Goal: Task Accomplishment & Management: Use online tool/utility

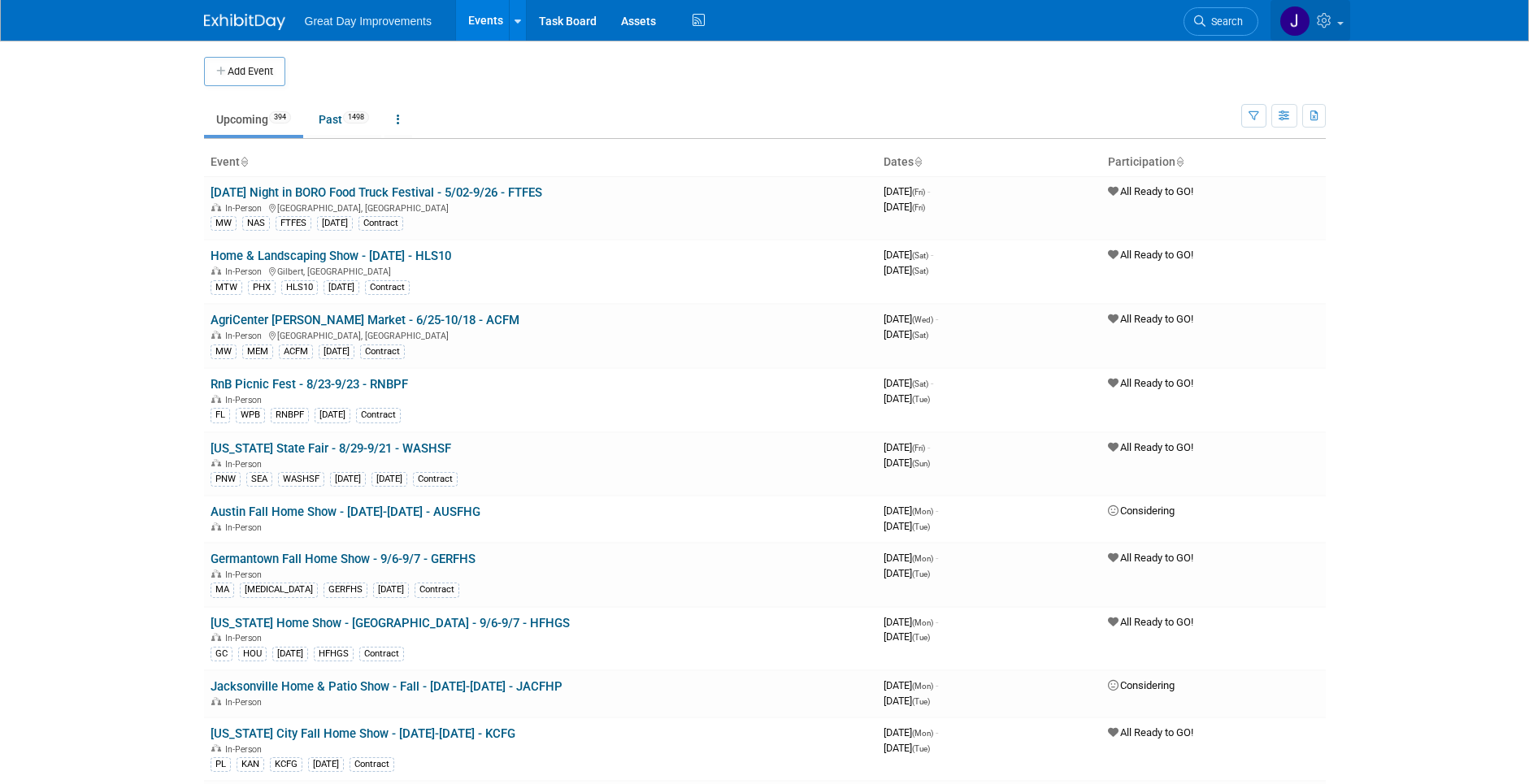
click at [1327, 17] on icon at bounding box center [1326, 20] width 18 height 15
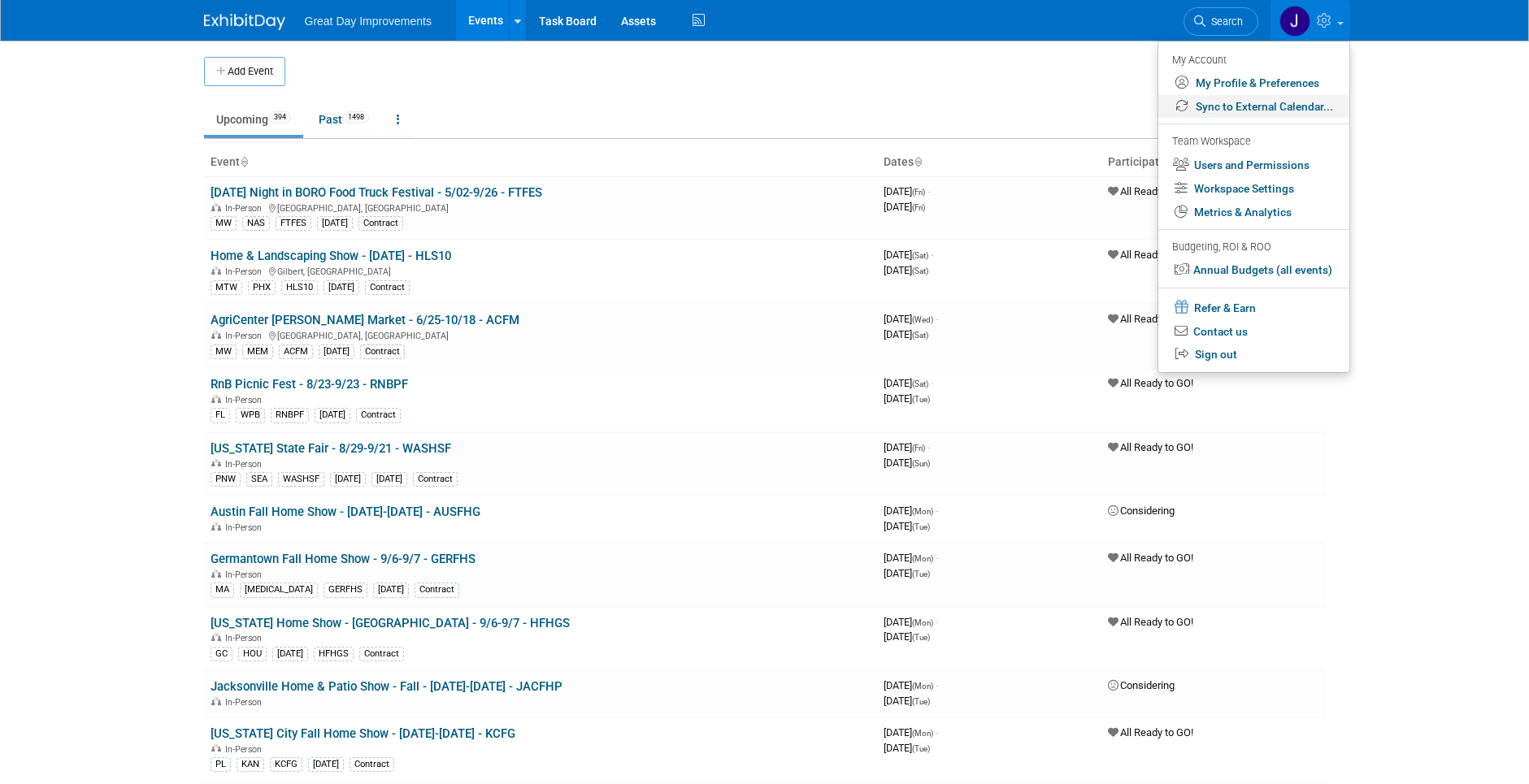
click at [1246, 107] on link "Sync to External Calendar..." at bounding box center [1254, 107] width 191 height 24
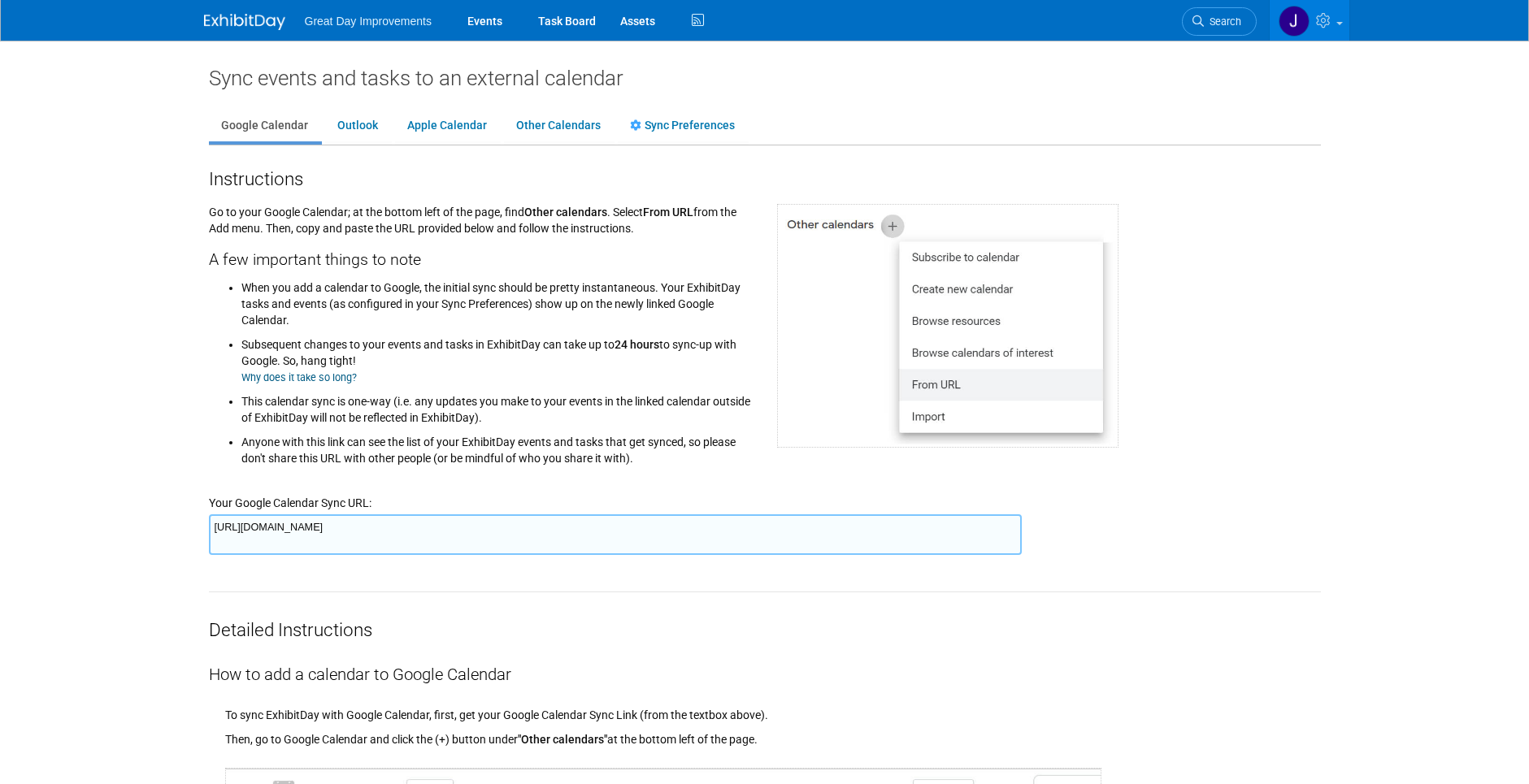
click at [759, 527] on textarea "[URL][DOMAIN_NAME]" at bounding box center [615, 534] width 813 height 40
click at [915, 117] on ul "Google Calendar Outlook Apple Calendar Other Calendars Sync Preferences" at bounding box center [764, 127] width 1112 height 37
click at [1207, 37] on li "Search" at bounding box center [1219, 19] width 74 height 39
click at [1207, 26] on span "Search" at bounding box center [1222, 22] width 38 height 12
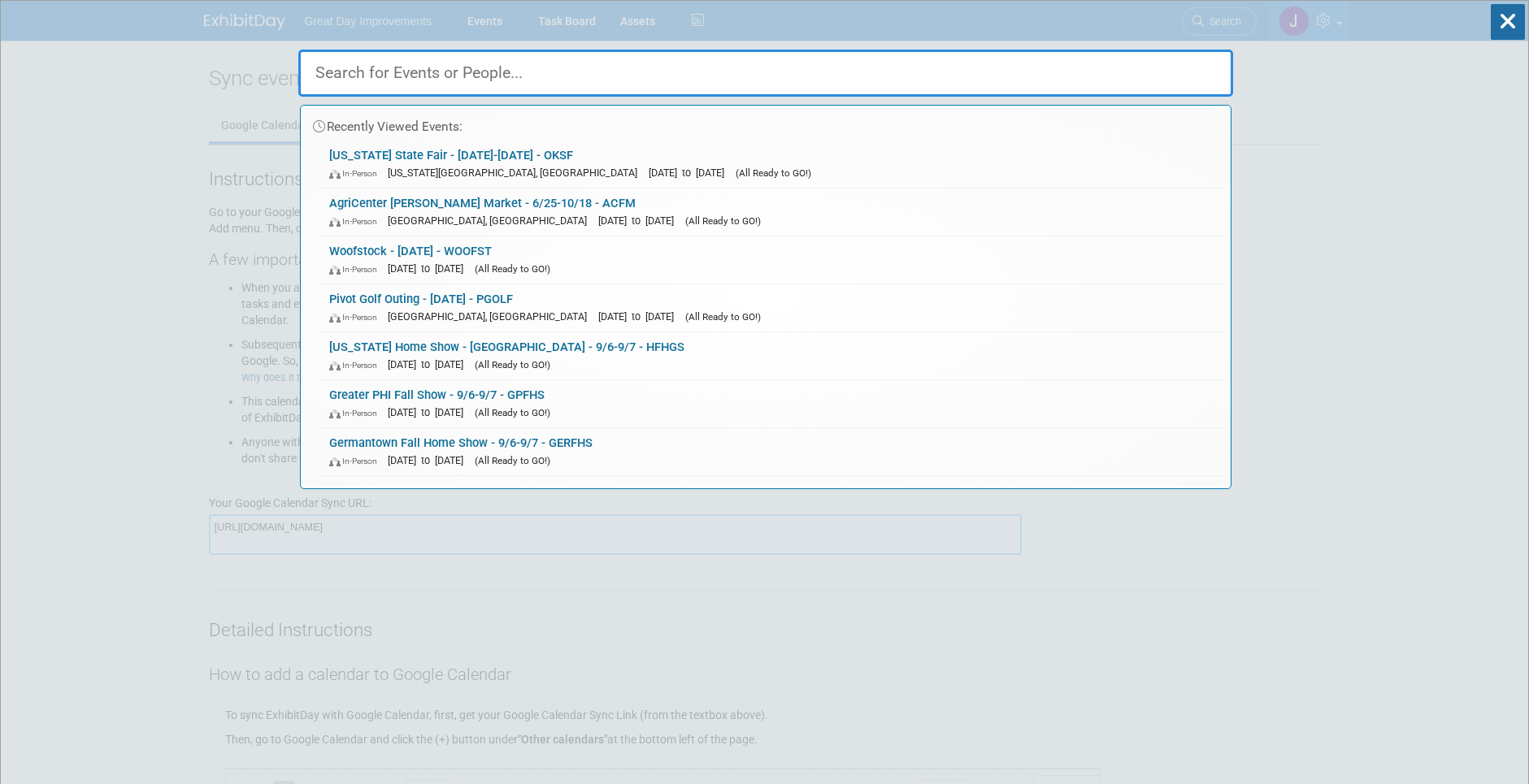
paste input "LONGHF"
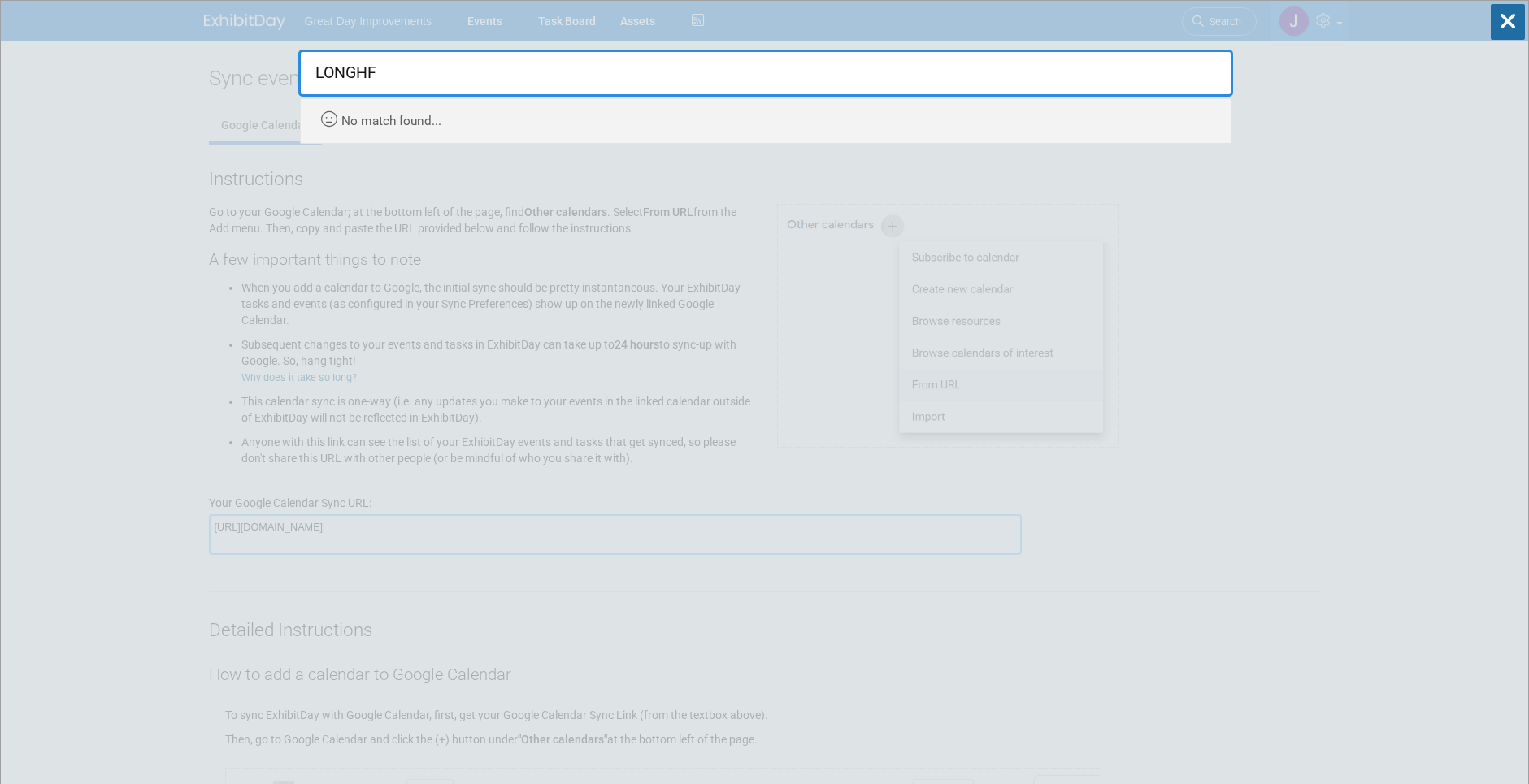
click at [388, 75] on input "LONGHF" at bounding box center [766, 74] width 935 height 47
paste input "STGHEX"
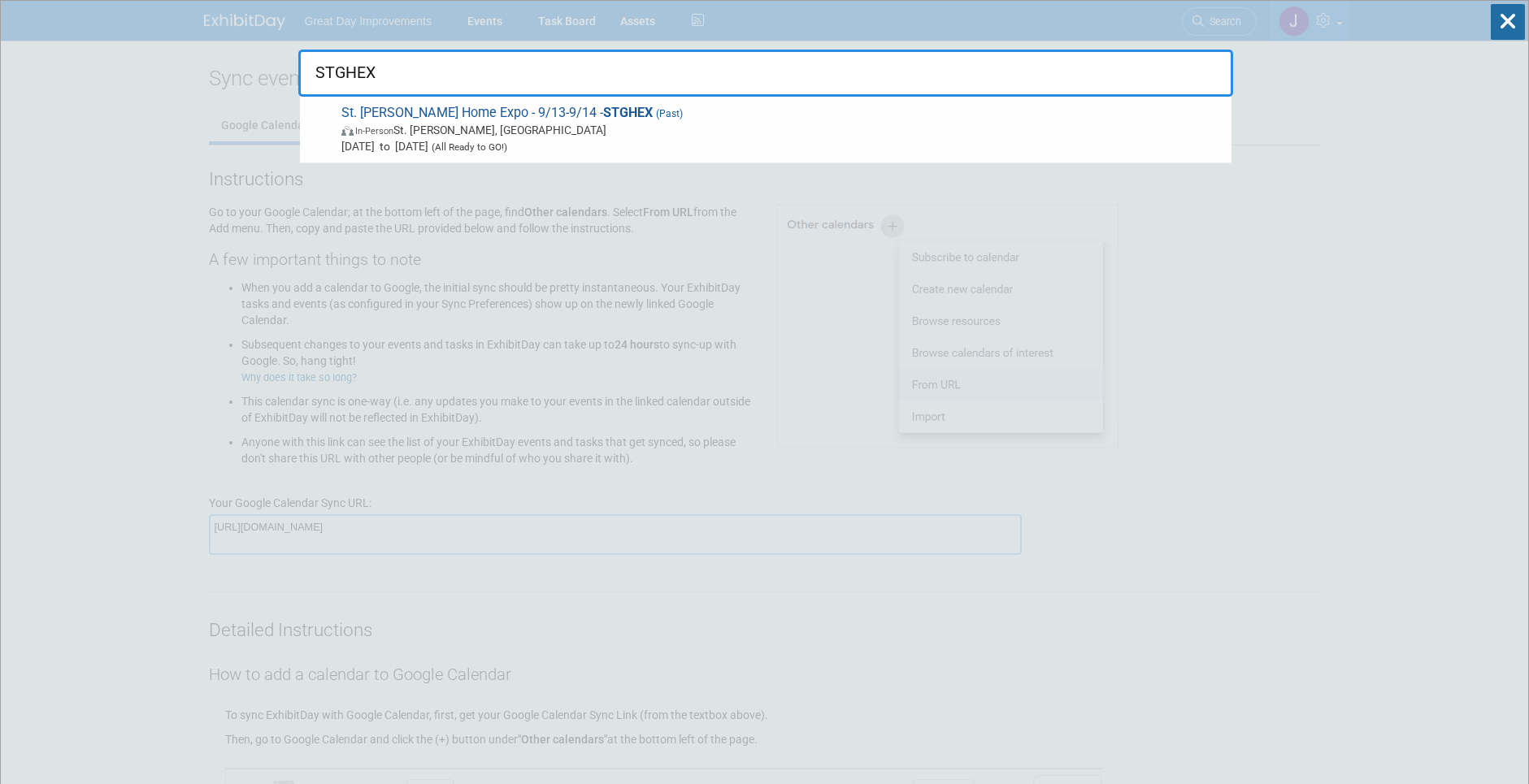
type input "STGHEX"
